Goal: Task Accomplishment & Management: Use online tool/utility

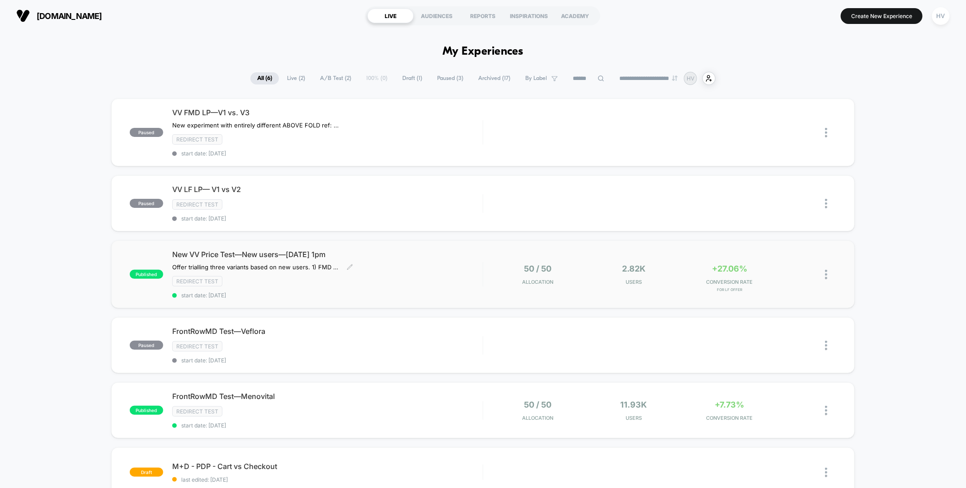
click at [453, 292] on span "start date: [DATE]" at bounding box center [327, 295] width 311 height 7
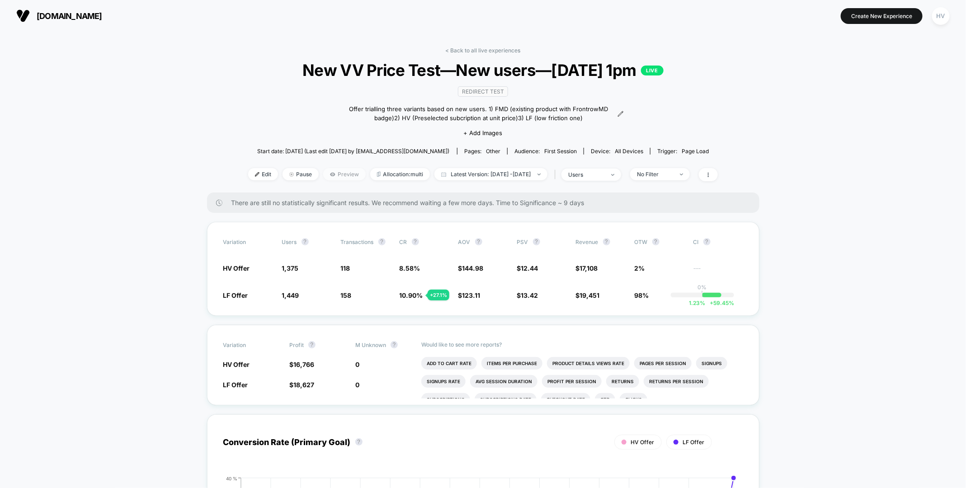
click at [338, 172] on span "Preview" at bounding box center [344, 174] width 43 height 12
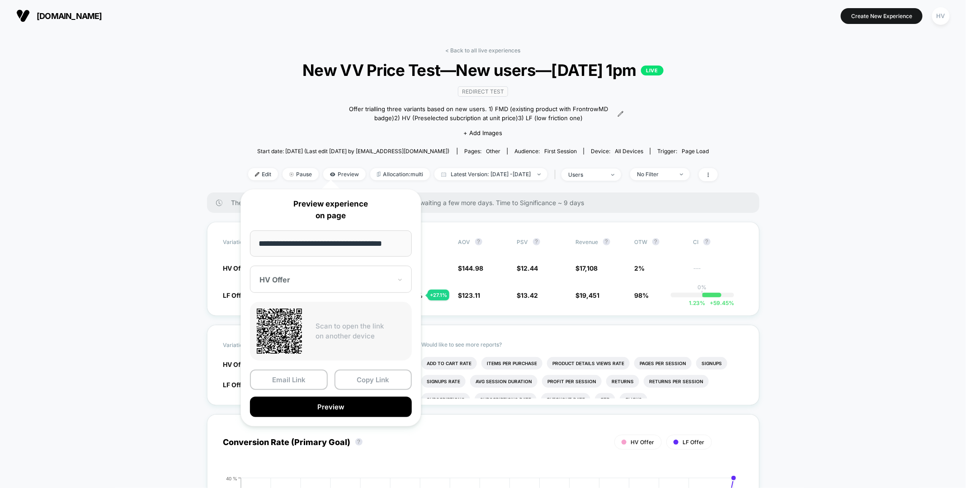
click at [359, 275] on div at bounding box center [326, 279] width 132 height 9
click at [352, 330] on div "LF Offer" at bounding box center [331, 327] width 153 height 16
click at [352, 417] on div "**********" at bounding box center [331, 308] width 181 height 238
click at [350, 409] on button "Preview" at bounding box center [331, 407] width 162 height 20
